Goal: Task Accomplishment & Management: Manage account settings

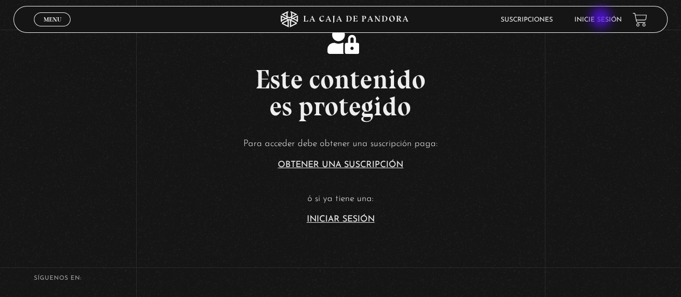
click at [602, 19] on link "Inicie sesión" at bounding box center [598, 20] width 47 height 6
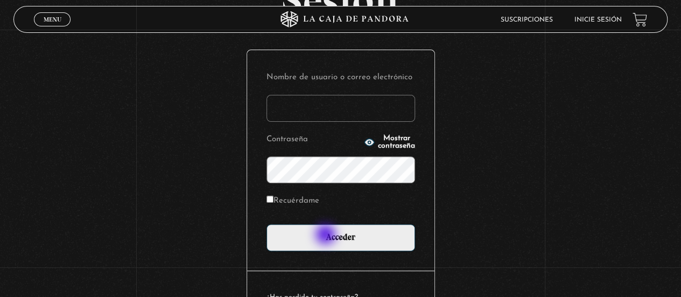
scroll to position [105, 0]
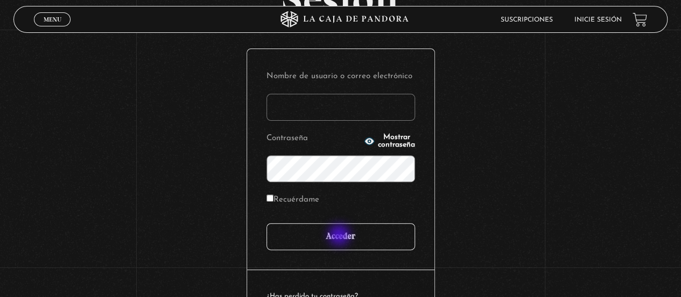
type input "Veritosi15"
click at [340, 236] on input "Acceder" at bounding box center [341, 236] width 149 height 27
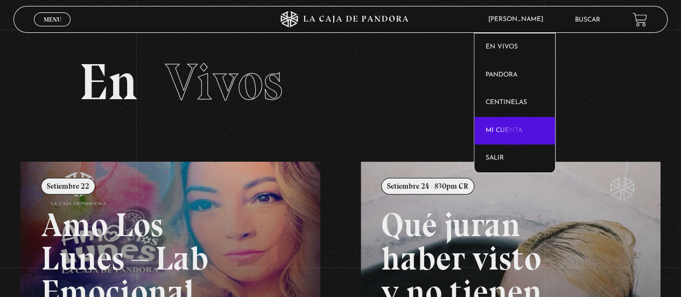
click at [515, 132] on link "Mi cuenta" at bounding box center [515, 131] width 81 height 28
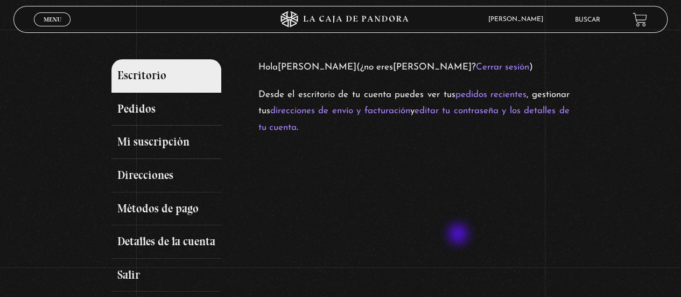
scroll to position [96, 0]
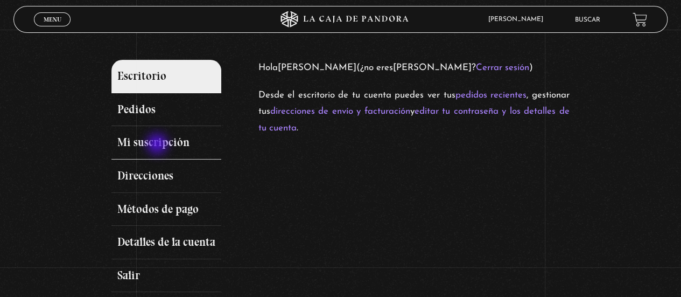
click at [158, 145] on link "Mi suscripción" at bounding box center [167, 142] width 110 height 33
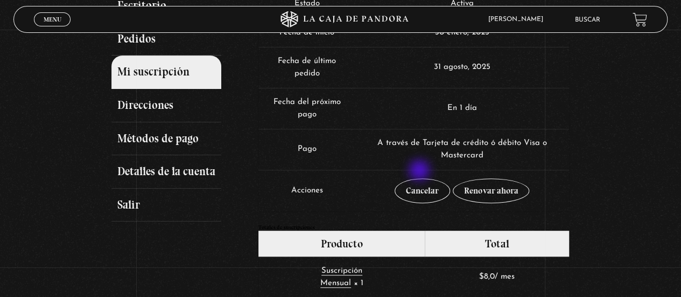
scroll to position [168, 0]
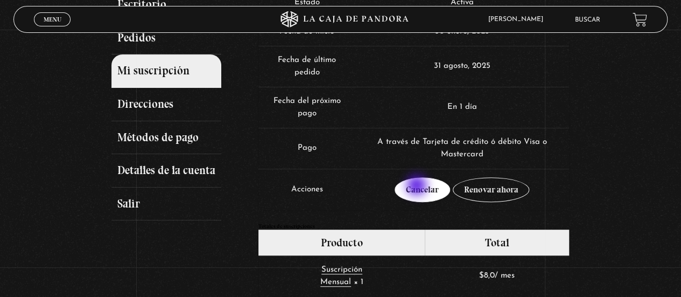
click at [418, 186] on link "Cancelar" at bounding box center [422, 189] width 55 height 25
